Goal: Transaction & Acquisition: Purchase product/service

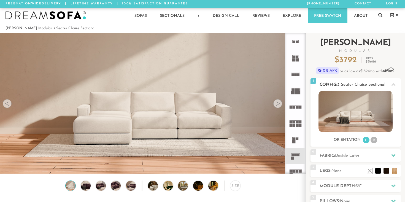
click at [373, 141] on li "R" at bounding box center [373, 140] width 7 height 7
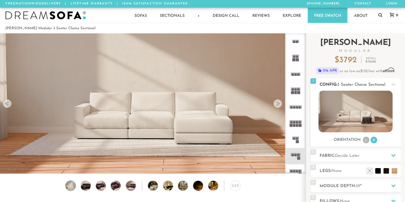
click at [363, 139] on li "L" at bounding box center [366, 140] width 7 height 7
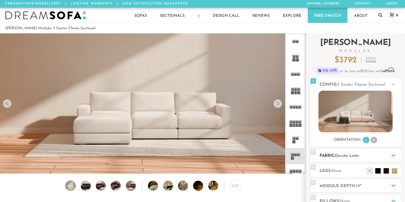
click at [346, 154] on span "Decide Later" at bounding box center [347, 156] width 25 height 4
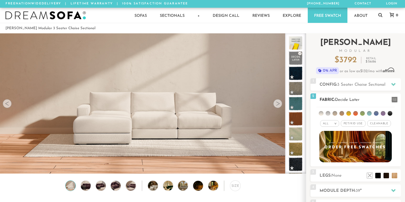
click at [329, 113] on li at bounding box center [328, 113] width 5 height 5
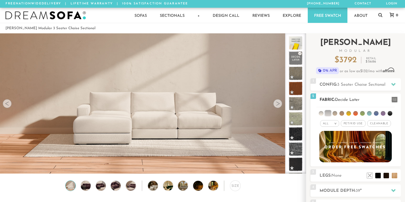
click at [335, 112] on li at bounding box center [334, 113] width 5 height 5
click at [343, 111] on ul at bounding box center [355, 112] width 78 height 10
click at [343, 111] on li at bounding box center [341, 113] width 5 height 5
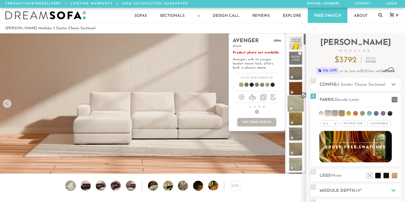
click at [291, 103] on span at bounding box center [295, 103] width 17 height 17
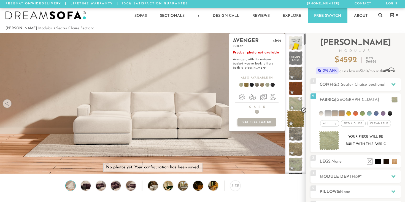
click at [291, 120] on span at bounding box center [295, 118] width 17 height 17
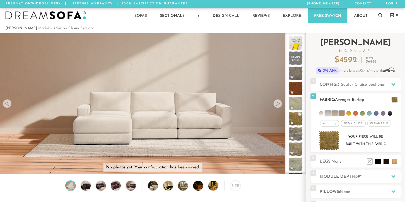
click at [327, 114] on li at bounding box center [328, 113] width 6 height 6
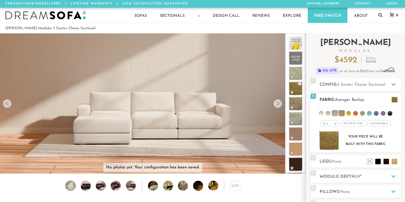
click at [352, 113] on ul at bounding box center [355, 112] width 78 height 10
click at [356, 114] on li at bounding box center [355, 113] width 5 height 5
click at [369, 114] on li at bounding box center [369, 113] width 5 height 5
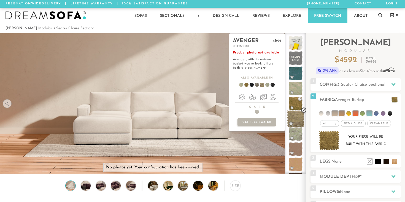
click at [294, 119] on span at bounding box center [295, 118] width 17 height 17
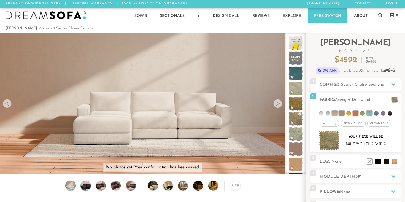
click at [84, 187] on img at bounding box center [86, 186] width 12 height 10
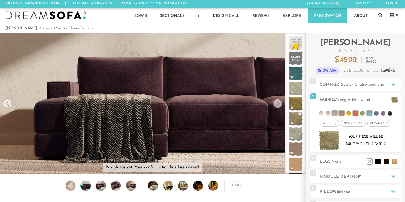
click at [101, 185] on img at bounding box center [101, 186] width 12 height 10
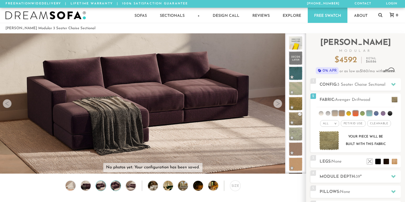
click at [112, 184] on img at bounding box center [116, 186] width 12 height 10
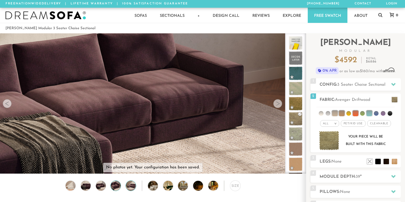
click at [129, 185] on img at bounding box center [131, 186] width 12 height 10
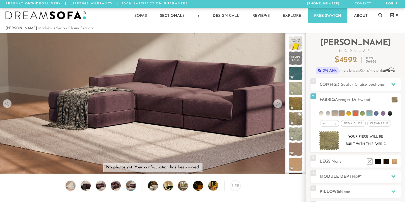
click at [138, 185] on div "Size" at bounding box center [153, 186] width 306 height 13
click at [153, 183] on img at bounding box center [157, 186] width 18 height 10
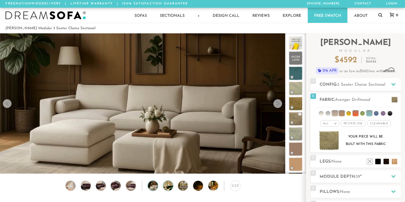
click at [164, 183] on img at bounding box center [172, 186] width 18 height 10
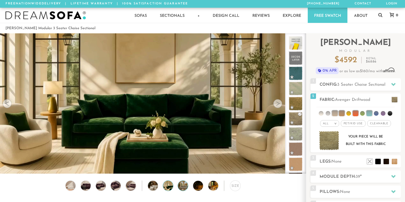
click at [179, 186] on img at bounding box center [187, 186] width 18 height 10
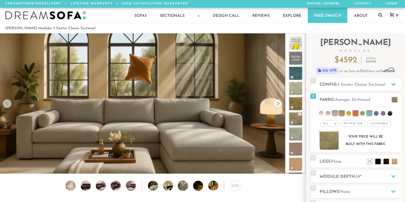
click at [203, 188] on div "Size" at bounding box center [153, 186] width 306 height 13
click at [200, 187] on img at bounding box center [202, 186] width 18 height 10
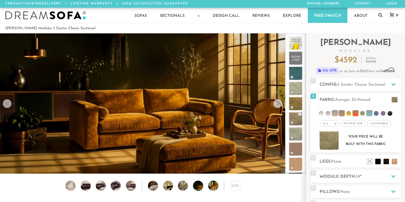
click at [215, 185] on img at bounding box center [217, 186] width 18 height 10
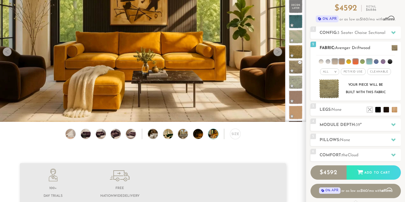
scroll to position [56, 0]
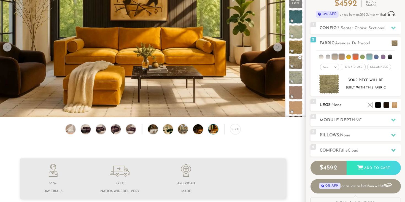
click at [329, 102] on div "3 Legs: None $0 $199 Nailheads:" at bounding box center [355, 105] width 90 height 12
click at [329, 104] on h2 "Legs: None" at bounding box center [359, 105] width 81 height 6
click at [69, 125] on img at bounding box center [71, 129] width 12 height 10
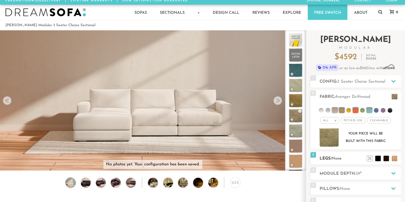
scroll to position [2, 0]
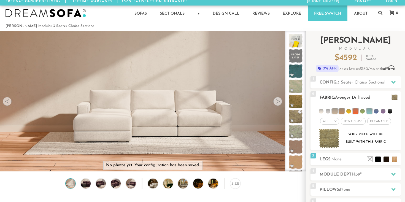
click at [332, 136] on img at bounding box center [329, 139] width 20 height 20
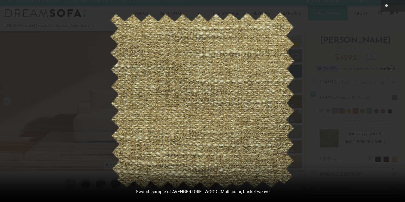
click at [311, 117] on div at bounding box center [202, 101] width 405 height 202
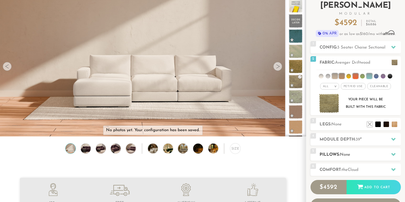
scroll to position [0, 0]
